Goal: Information Seeking & Learning: Check status

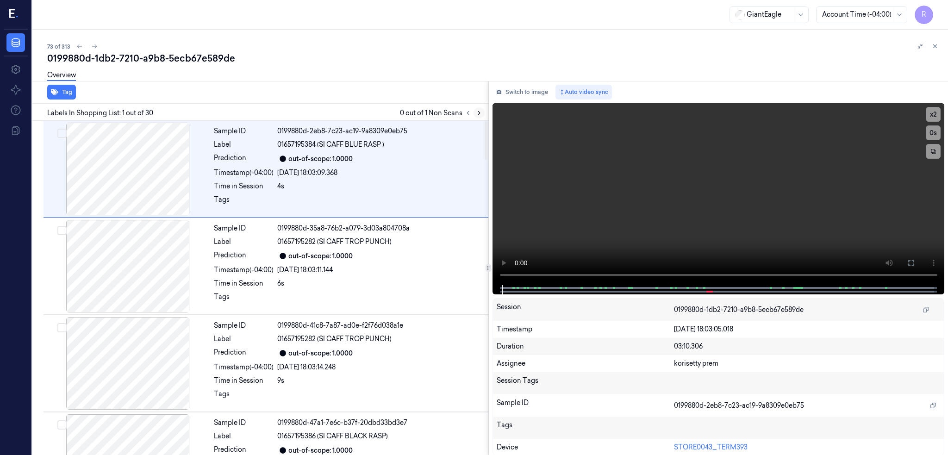
click at [482, 113] on icon at bounding box center [479, 113] width 6 height 6
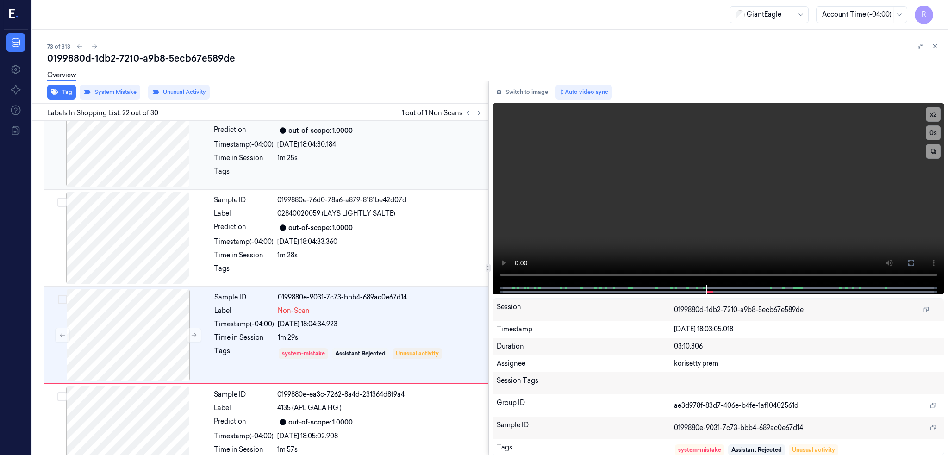
scroll to position [1923, 0]
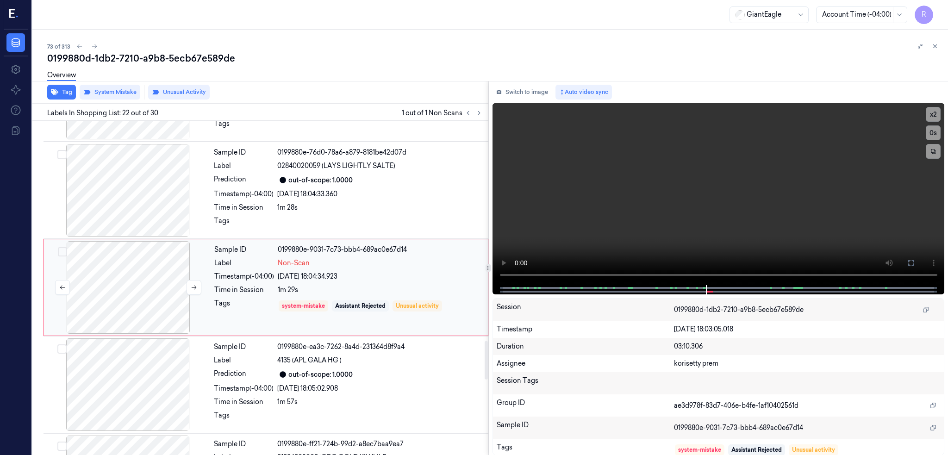
click at [154, 306] on div at bounding box center [128, 287] width 165 height 93
click at [122, 196] on div at bounding box center [127, 190] width 165 height 93
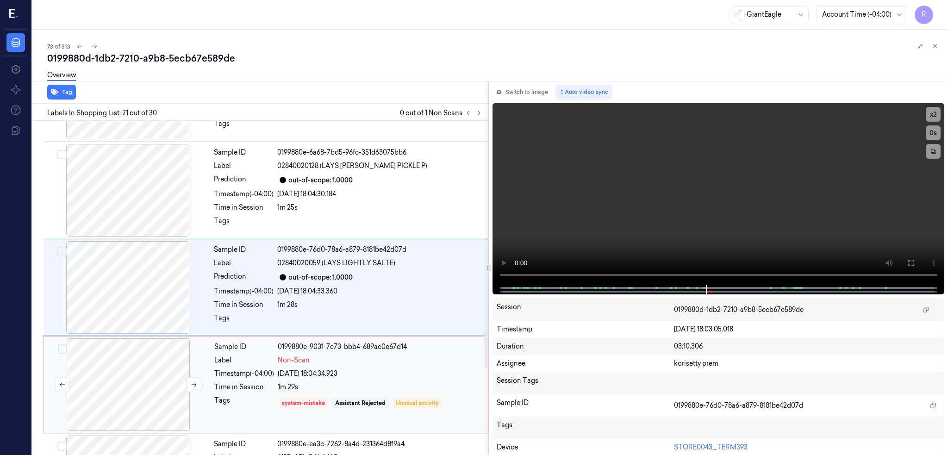
click at [138, 343] on div at bounding box center [128, 384] width 165 height 93
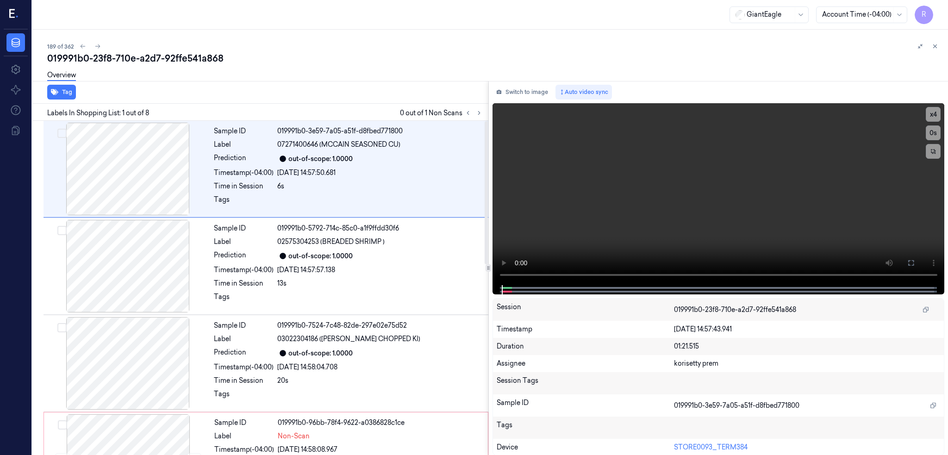
click at [485, 107] on div at bounding box center [474, 112] width 22 height 11
click at [482, 113] on icon at bounding box center [479, 113] width 6 height 6
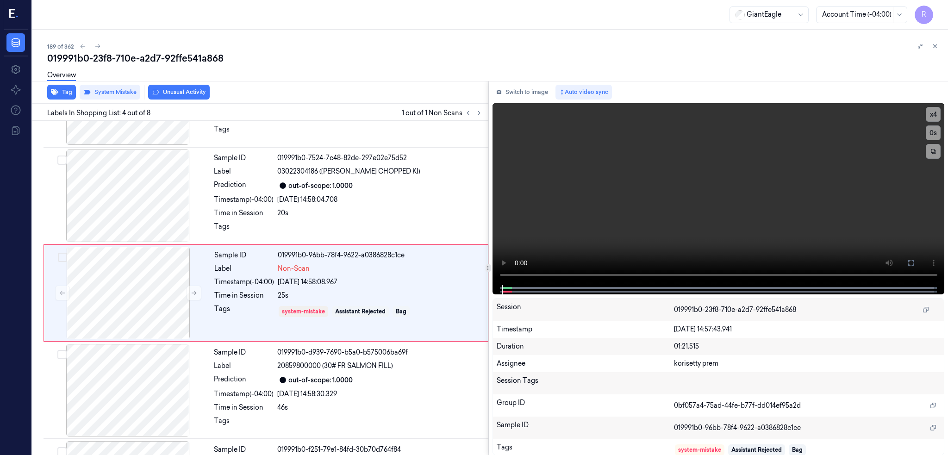
scroll to position [172, 0]
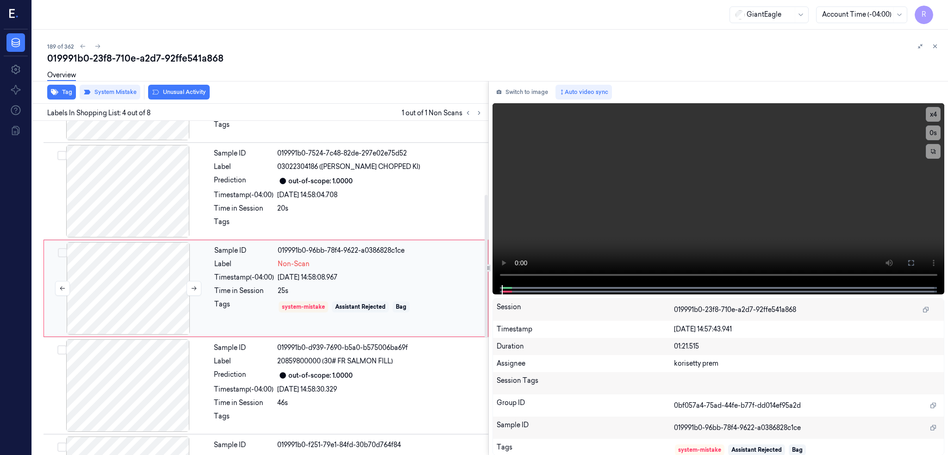
click at [101, 296] on div at bounding box center [128, 288] width 165 height 93
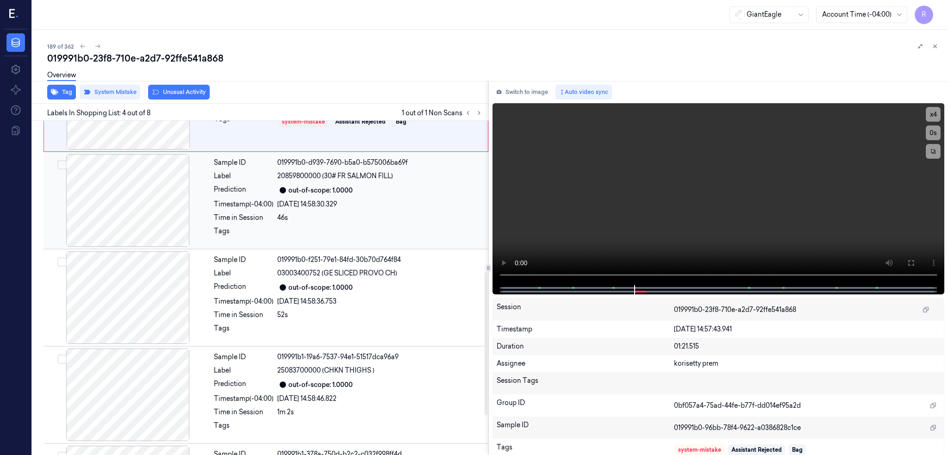
scroll to position [234, 0]
